Goal: Transaction & Acquisition: Download file/media

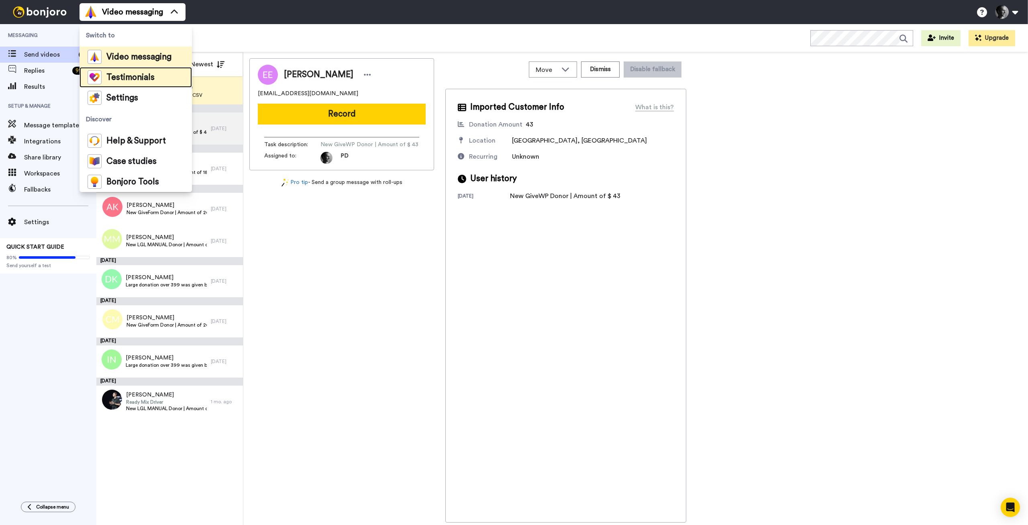
click at [142, 81] on span "Testimonials" at bounding box center [130, 77] width 48 height 8
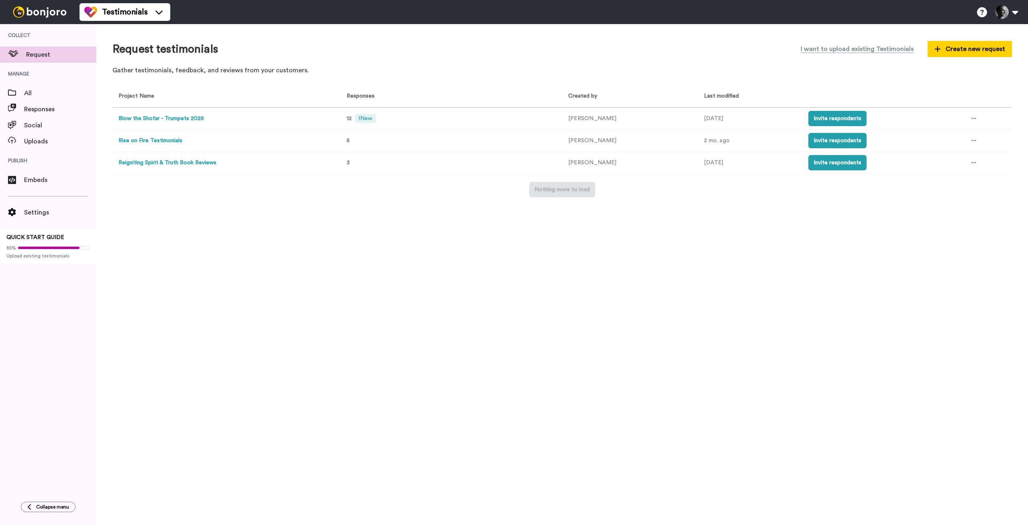
click at [166, 121] on button "Blow the Shofar - Trumpets 2025" at bounding box center [160, 118] width 85 height 8
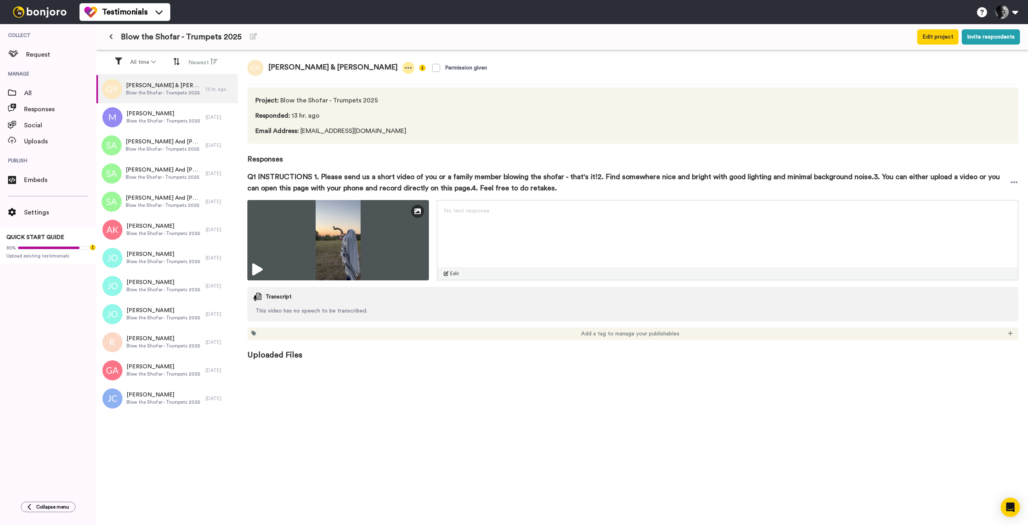
click at [405, 69] on icon at bounding box center [408, 68] width 7 height 8
click at [153, 85] on span "[PERSON_NAME] & [PERSON_NAME]" at bounding box center [163, 85] width 75 height 8
click at [1015, 185] on icon at bounding box center [1013, 182] width 7 height 8
click at [991, 206] on li "Download video" at bounding box center [984, 206] width 67 height 11
